Goal: Task Accomplishment & Management: Use online tool/utility

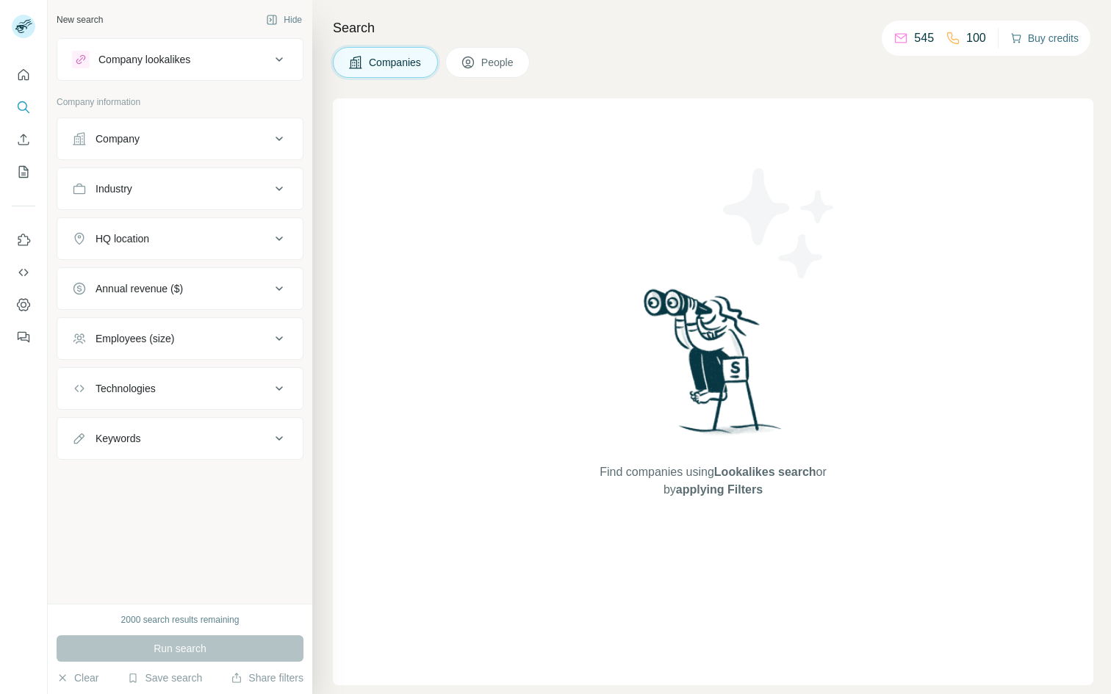
click at [1053, 40] on button "Buy credits" at bounding box center [1044, 38] width 68 height 21
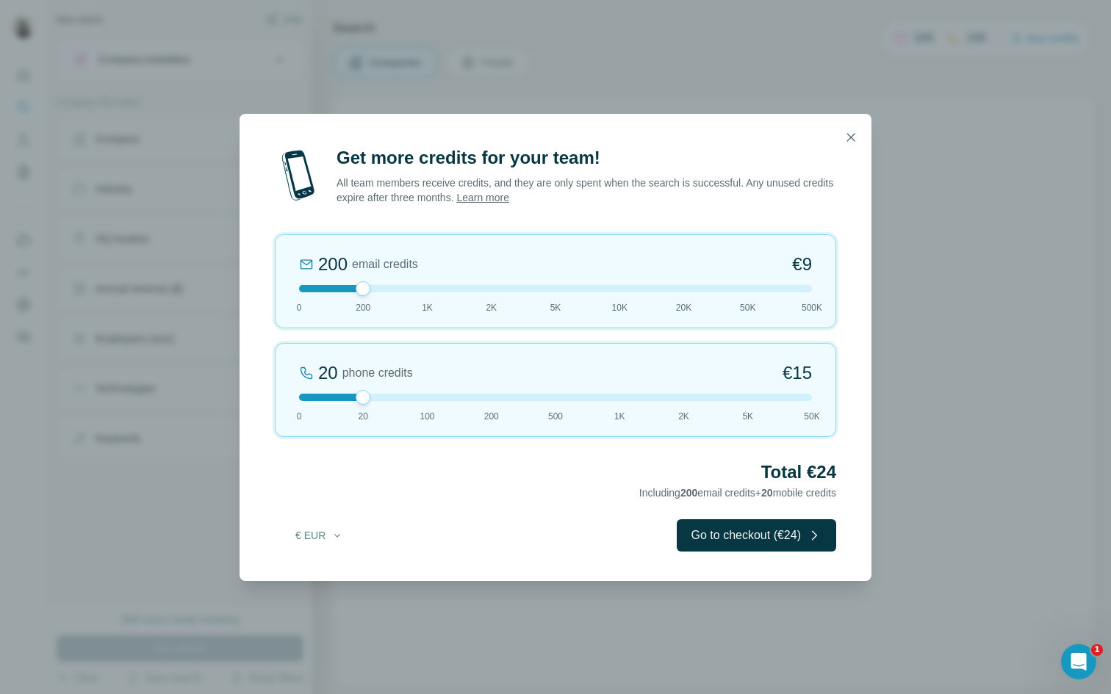
click at [400, 291] on div at bounding box center [555, 288] width 513 height 7
drag, startPoint x: 362, startPoint y: 394, endPoint x: 298, endPoint y: 392, distance: 63.2
click at [298, 392] on div at bounding box center [299, 397] width 15 height 15
drag, startPoint x: 425, startPoint y: 293, endPoint x: 464, endPoint y: 293, distance: 38.9
click at [464, 293] on div "2K email credits 5% Discount €80 0 200 1K 2K 5K 10K 20K 50K 500K" at bounding box center [555, 281] width 561 height 94
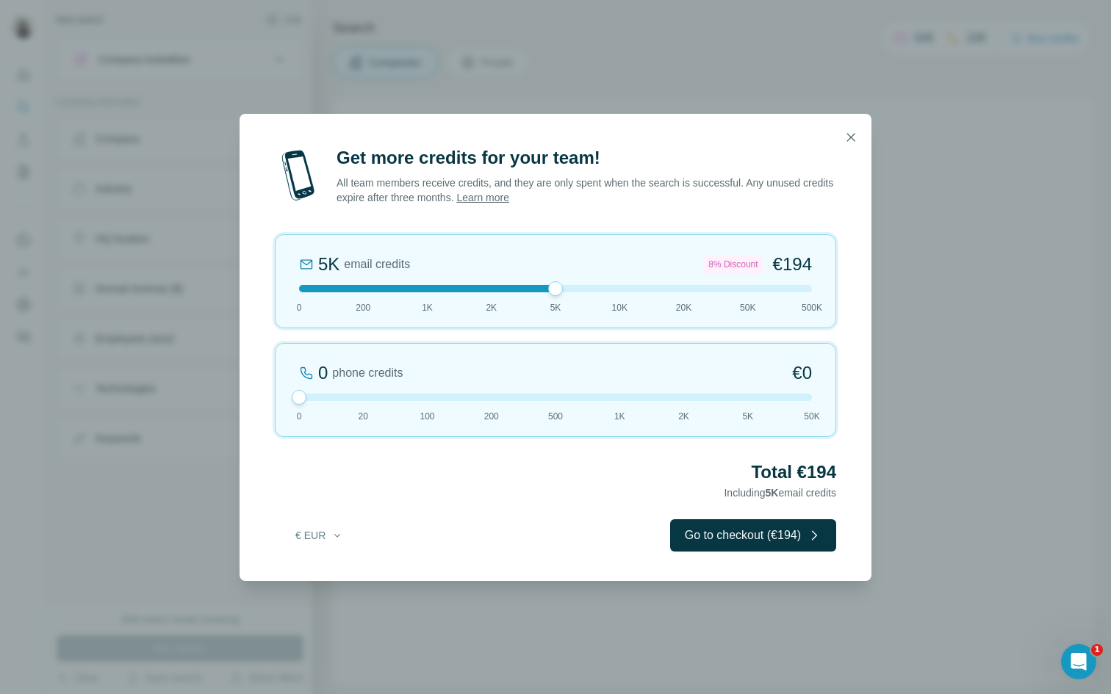
drag, startPoint x: 486, startPoint y: 287, endPoint x: 548, endPoint y: 287, distance: 61.7
click at [549, 287] on div at bounding box center [555, 288] width 15 height 15
drag, startPoint x: 548, startPoint y: 287, endPoint x: 522, endPoint y: 287, distance: 26.5
click at [522, 287] on div at bounding box center [555, 288] width 513 height 7
click at [326, 538] on button "€ EUR" at bounding box center [319, 535] width 68 height 26
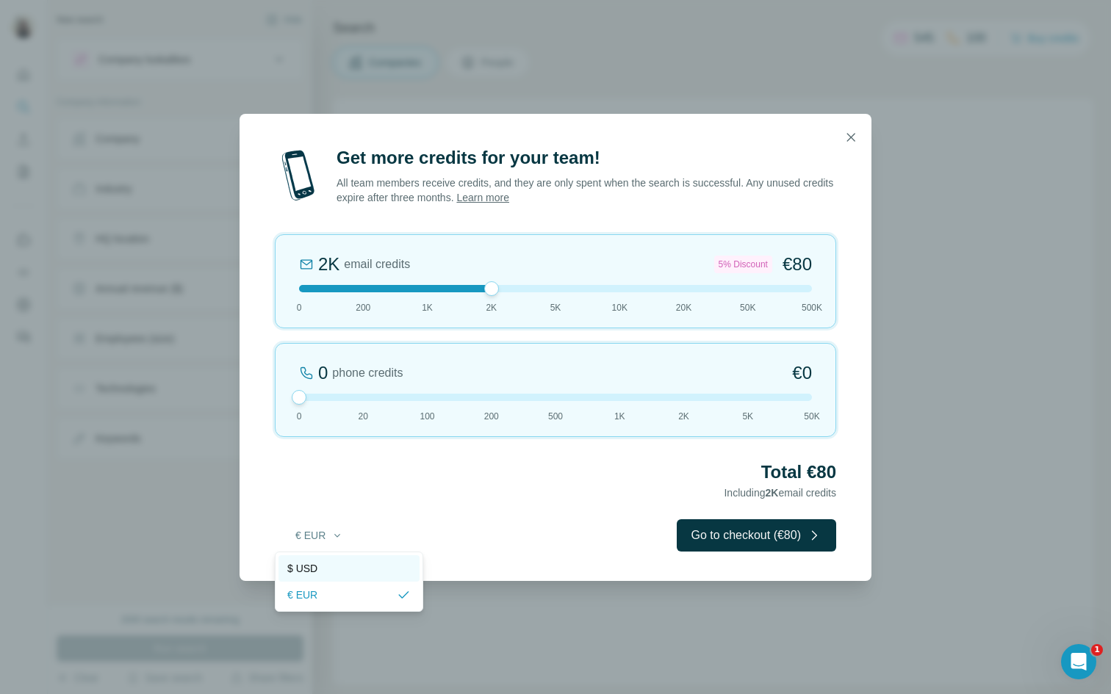
click at [345, 577] on div "$ USD" at bounding box center [349, 569] width 141 height 26
click at [505, 515] on div "Get more credits for your team! All team members receive credits, and they are …" at bounding box center [556, 363] width 632 height 435
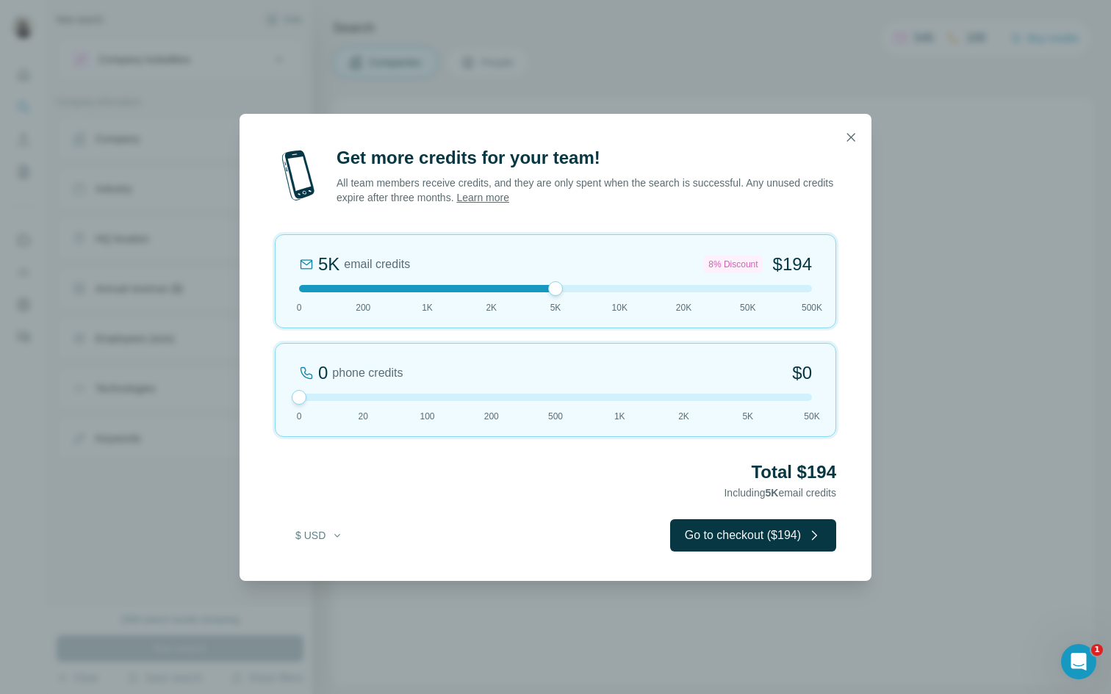
drag, startPoint x: 494, startPoint y: 289, endPoint x: 533, endPoint y: 284, distance: 39.2
click at [533, 285] on div at bounding box center [555, 288] width 513 height 7
drag, startPoint x: 557, startPoint y: 288, endPoint x: 508, endPoint y: 287, distance: 49.2
click at [508, 287] on div at bounding box center [555, 288] width 513 height 7
drag, startPoint x: 491, startPoint y: 288, endPoint x: 481, endPoint y: 289, distance: 10.3
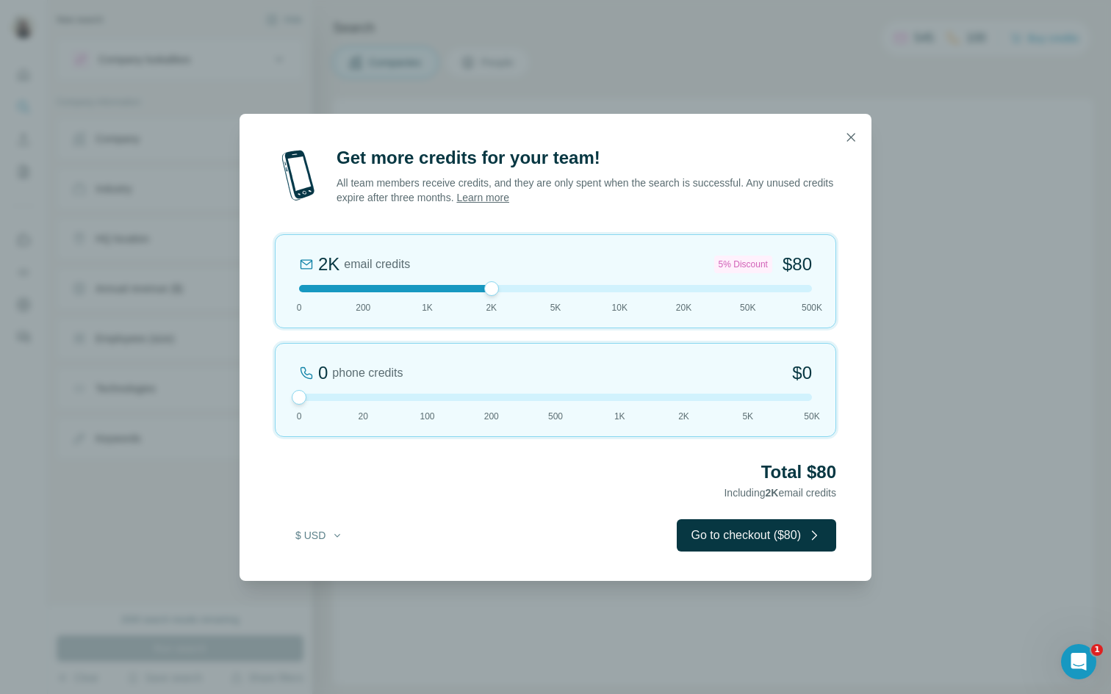
click at [481, 289] on div at bounding box center [555, 288] width 513 height 7
click at [367, 290] on div at bounding box center [555, 288] width 513 height 7
click at [425, 286] on div at bounding box center [555, 288] width 513 height 7
click at [488, 287] on div at bounding box center [555, 288] width 513 height 7
click at [431, 290] on div at bounding box center [555, 288] width 513 height 7
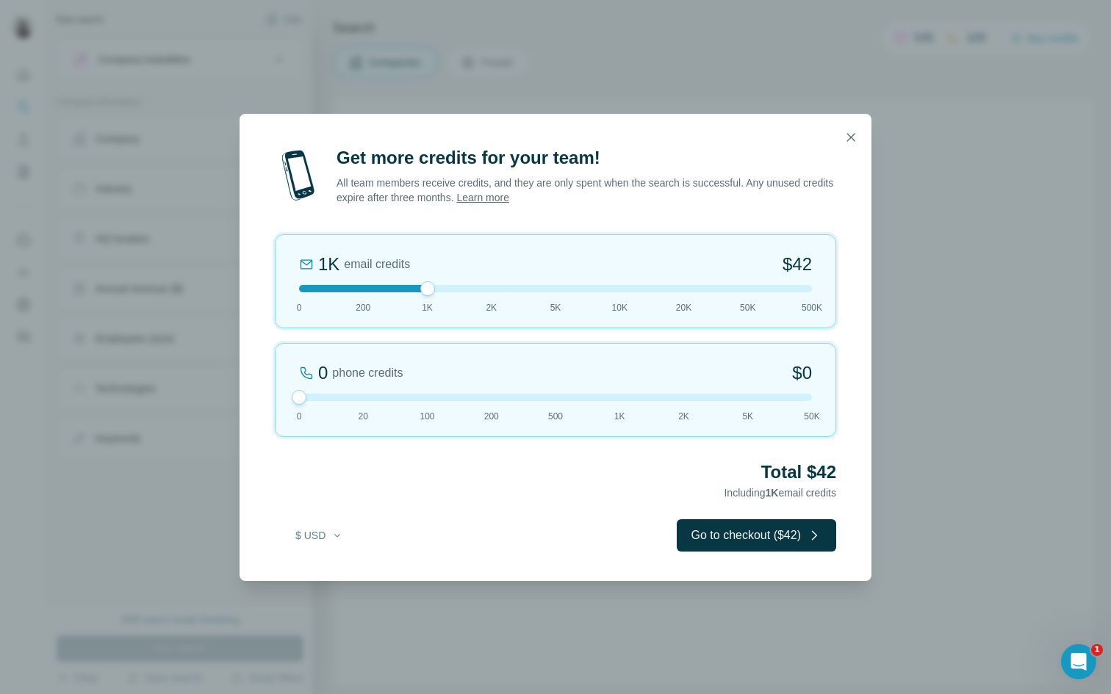
click at [493, 293] on div "1K email credits $42 0 200 1K 2K 5K 10K 20K 50K 500K" at bounding box center [555, 281] width 561 height 94
click at [428, 290] on div at bounding box center [555, 288] width 513 height 7
click at [493, 290] on div at bounding box center [555, 288] width 513 height 7
click at [435, 296] on div "2K email credits 5% Discount $80 0 200 1K 2K 5K 10K 20K 50K 500K" at bounding box center [555, 281] width 561 height 94
click at [496, 303] on span "2K" at bounding box center [491, 307] width 11 height 13
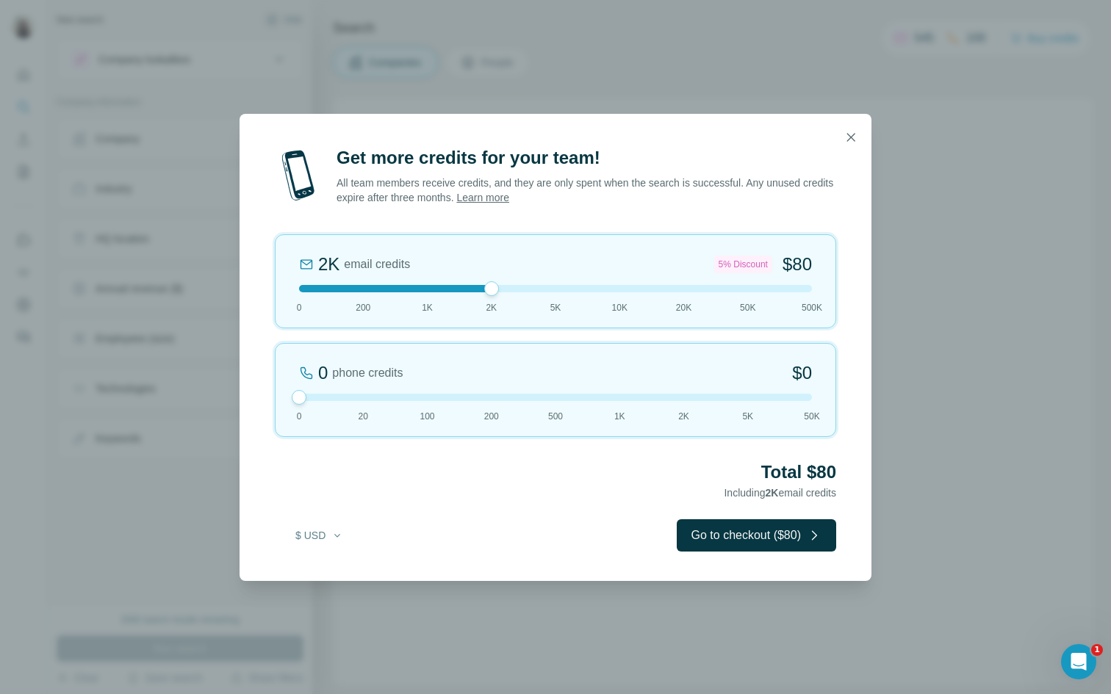
click at [419, 283] on div "2K email credits 5% Discount $80 0 200 1K 2K 5K 10K 20K 50K 500K" at bounding box center [555, 281] width 561 height 94
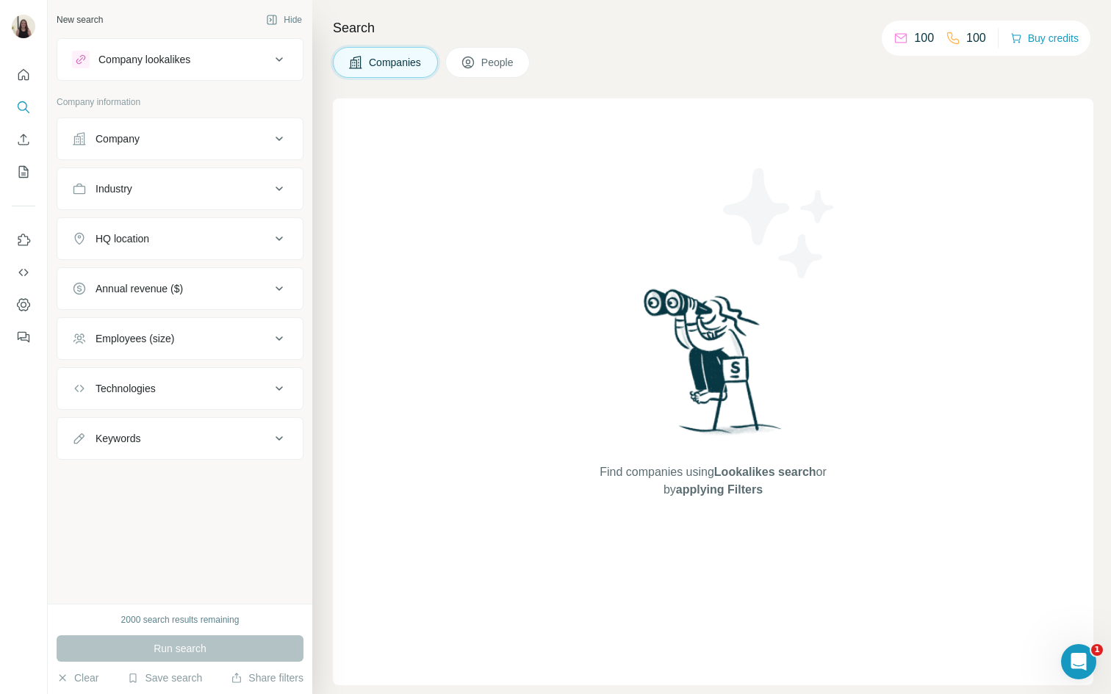
click at [914, 41] on p "100" at bounding box center [924, 38] width 20 height 18
click at [895, 37] on icon at bounding box center [901, 36] width 12 height 5
click at [973, 43] on p "100" at bounding box center [976, 38] width 20 height 18
click at [24, 173] on icon "My lists" at bounding box center [23, 172] width 15 height 15
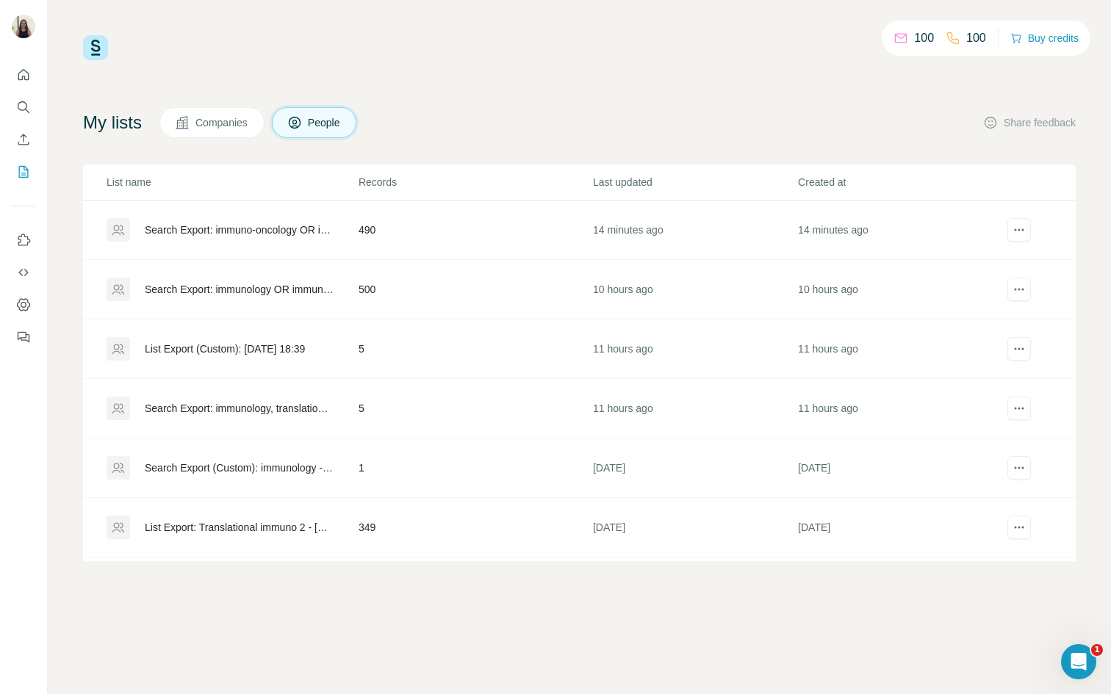
click at [251, 230] on div "Search Export: immuno-oncology OR immunology OR [MEDICAL_DATA], translational, …" at bounding box center [239, 230] width 189 height 15
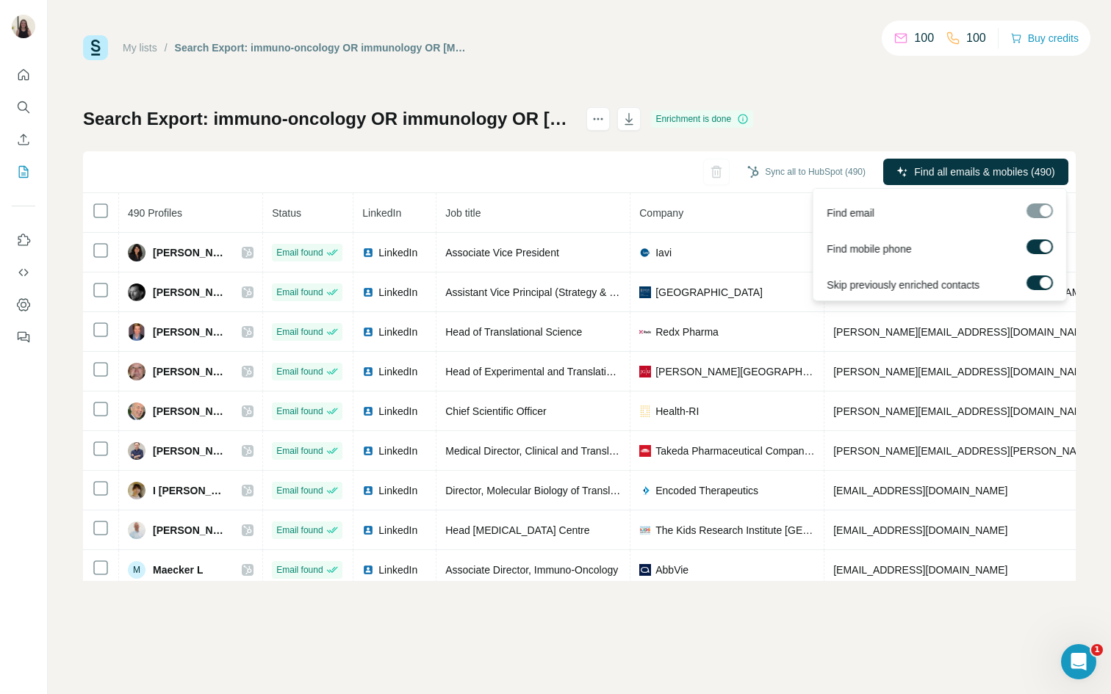
click at [1051, 215] on div at bounding box center [1040, 211] width 26 height 15
click at [1037, 245] on label at bounding box center [1040, 247] width 26 height 15
click at [1046, 284] on div at bounding box center [1046, 283] width 12 height 12
click at [1038, 282] on div at bounding box center [1034, 283] width 12 height 12
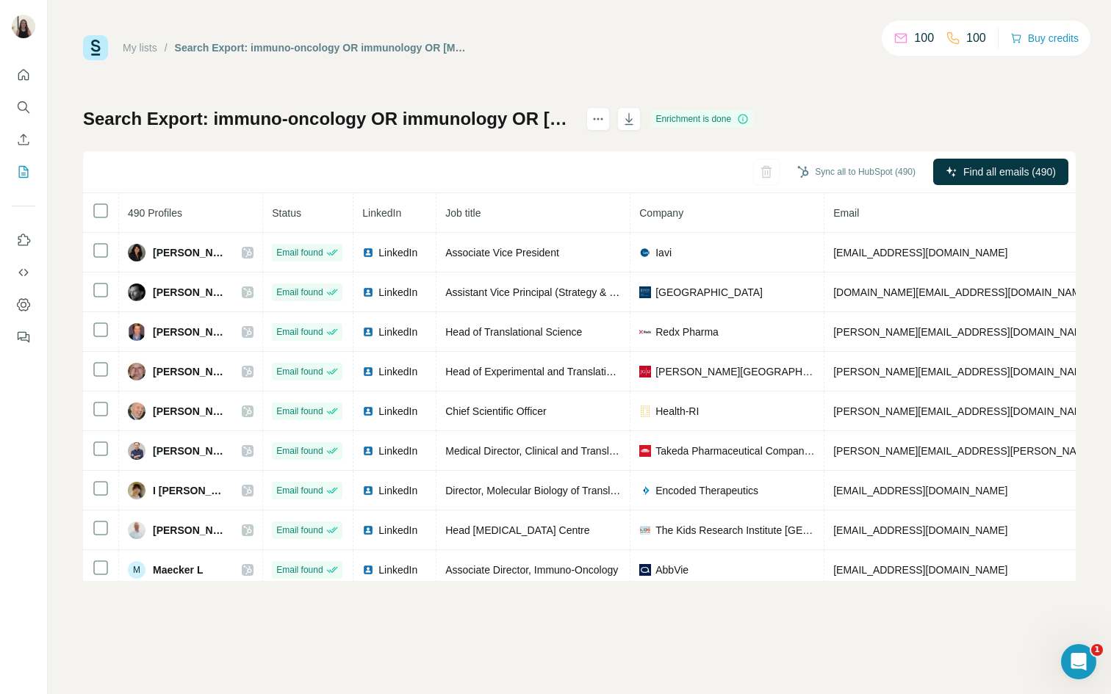
click at [891, 135] on div "Search Export: immuno-oncology OR immunology OR [MEDICAL_DATA], translational, …" at bounding box center [579, 344] width 993 height 474
click at [876, 175] on button "Sync all to HubSpot (490)" at bounding box center [856, 172] width 139 height 22
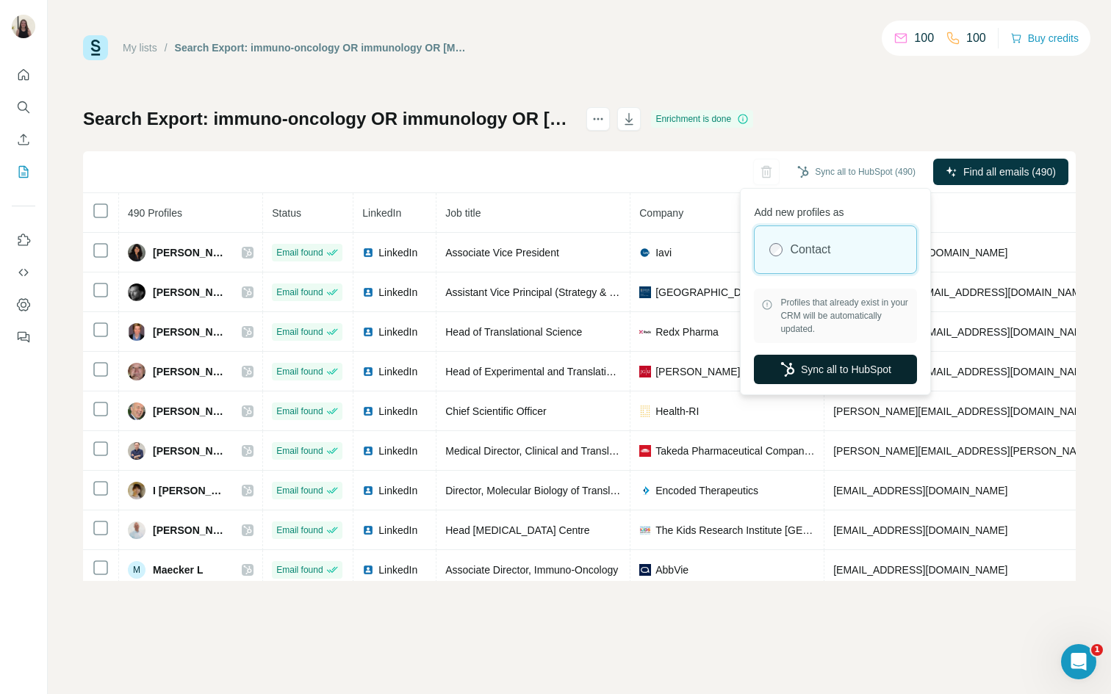
click at [833, 364] on button "Sync all to HubSpot" at bounding box center [835, 369] width 163 height 29
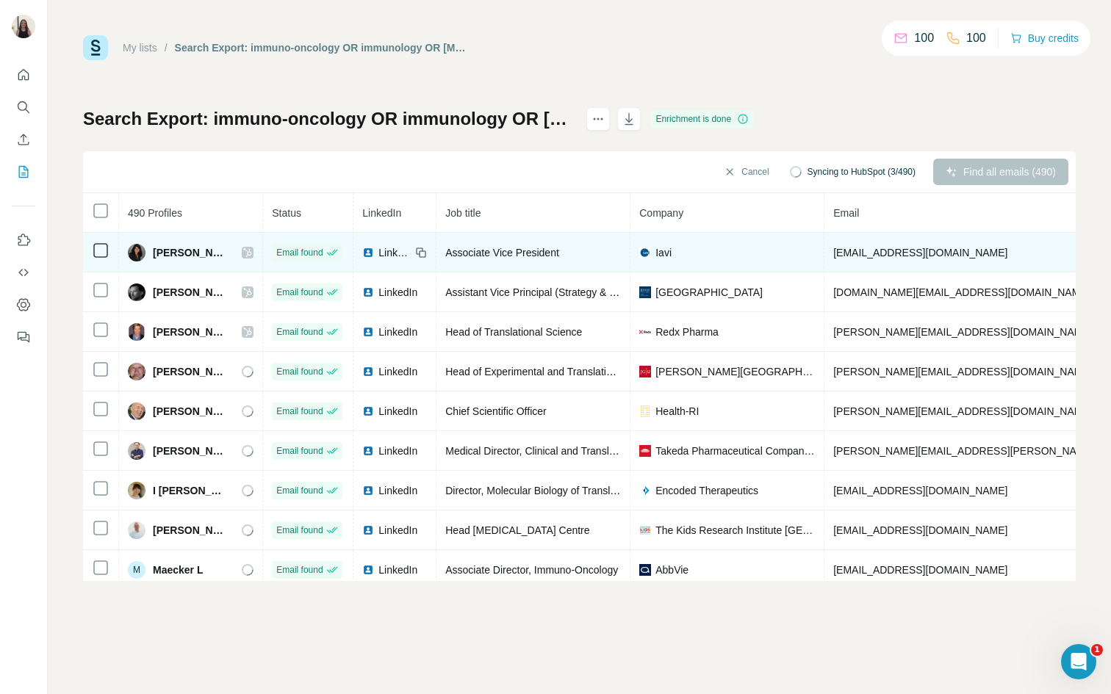
click at [243, 253] on icon at bounding box center [247, 253] width 9 height 12
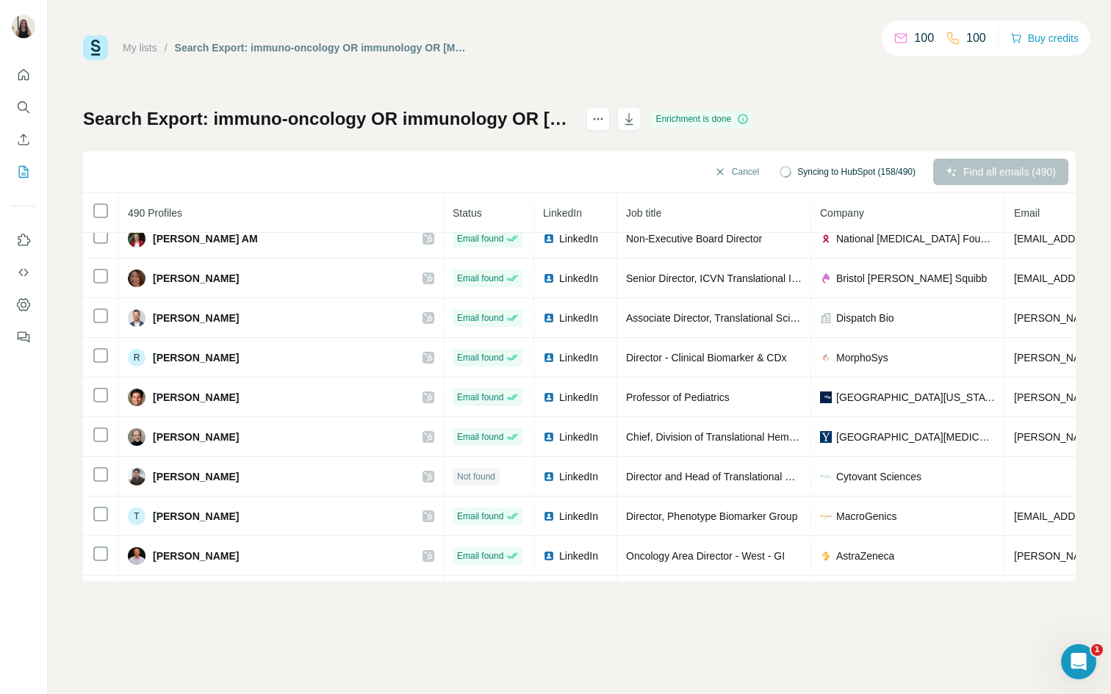
scroll to position [1239, 0]
